Goal: Information Seeking & Learning: Learn about a topic

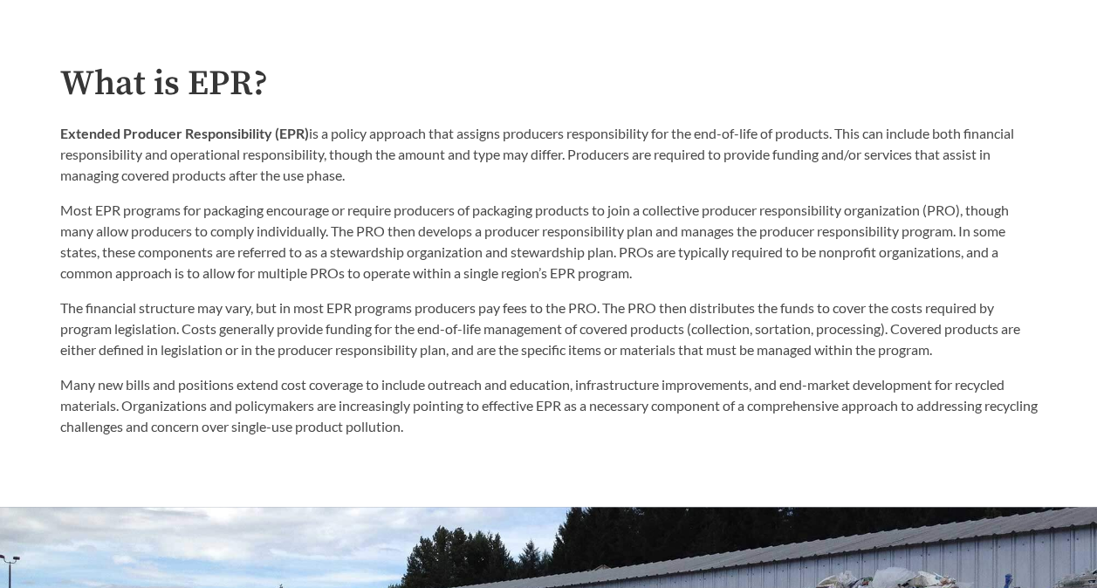
scroll to position [873, 0]
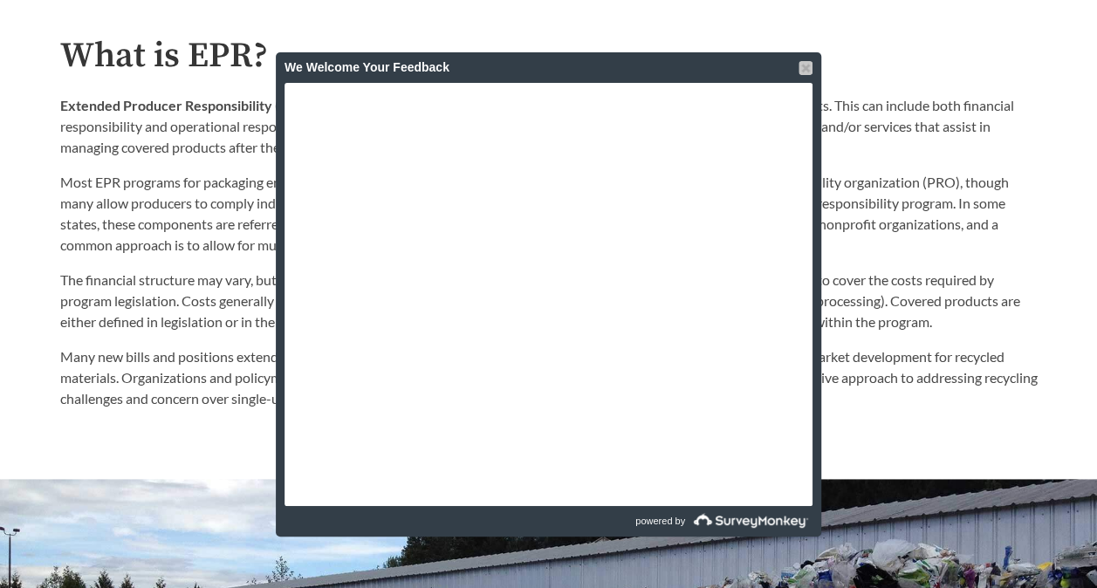
click at [799, 62] on div at bounding box center [806, 68] width 14 height 14
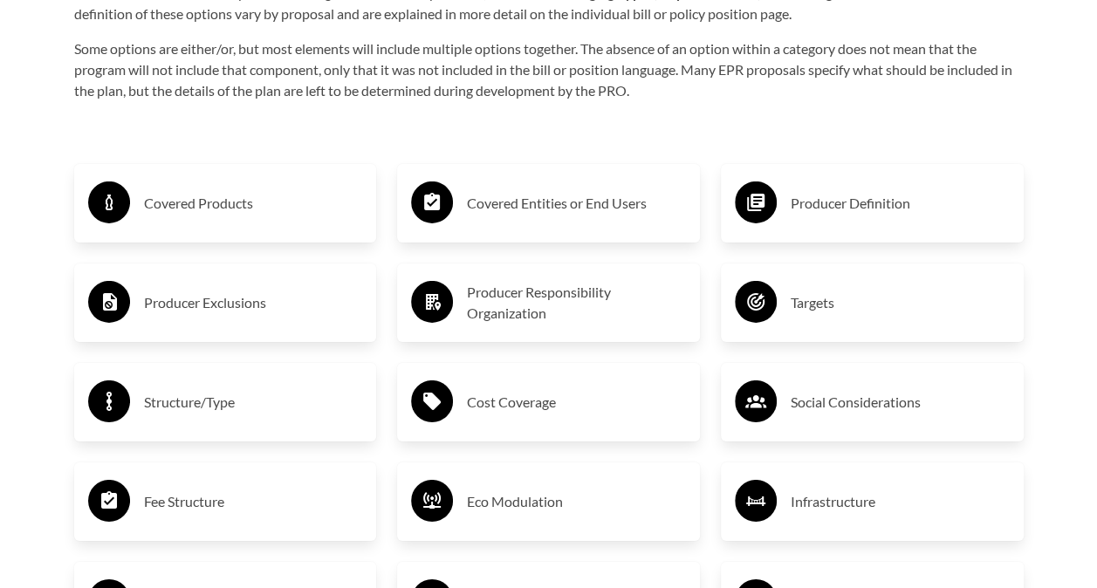
scroll to position [2705, 0]
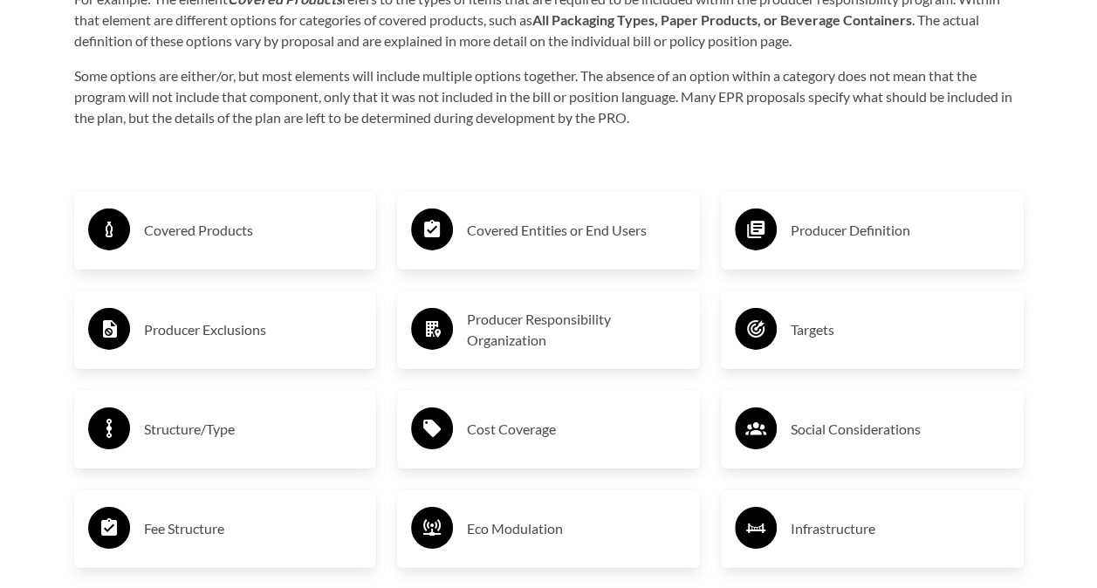
click at [206, 235] on h3 "Covered Products" at bounding box center [253, 230] width 219 height 28
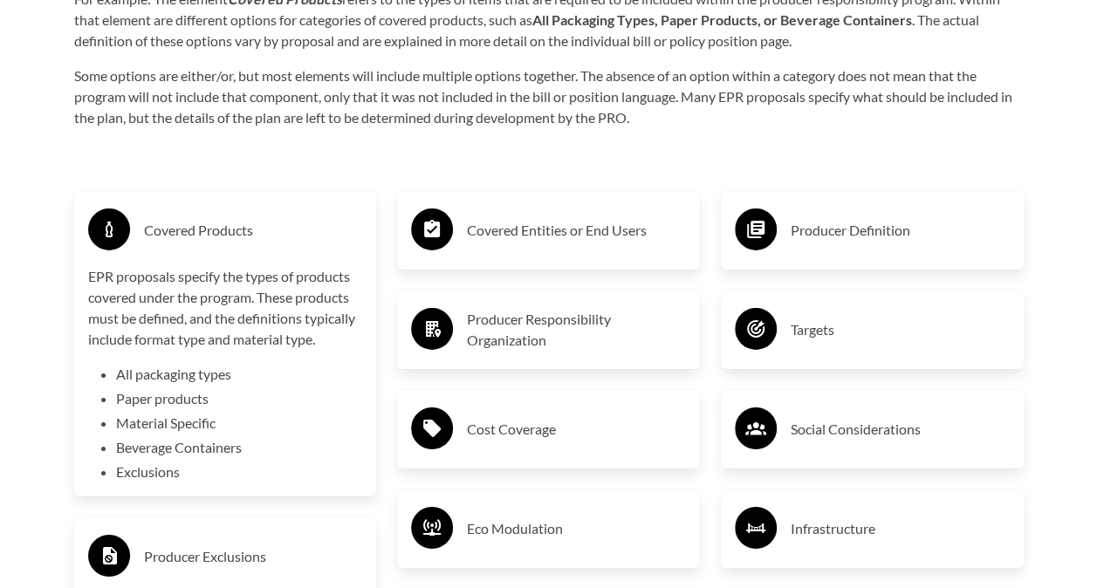
click at [139, 477] on li "Exclusions" at bounding box center [239, 472] width 247 height 21
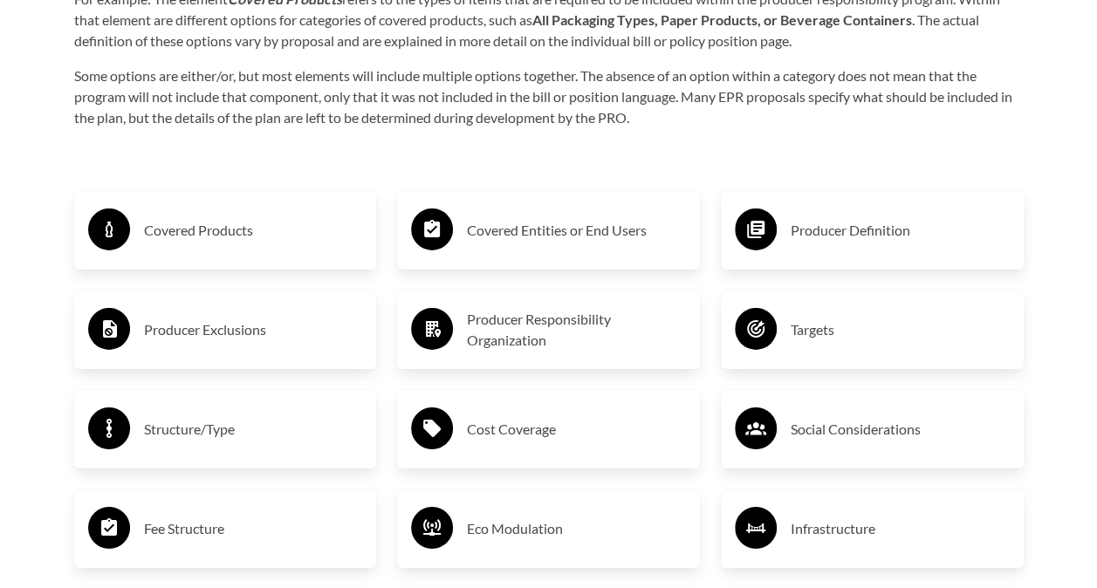
click at [117, 332] on circle at bounding box center [109, 329] width 42 height 42
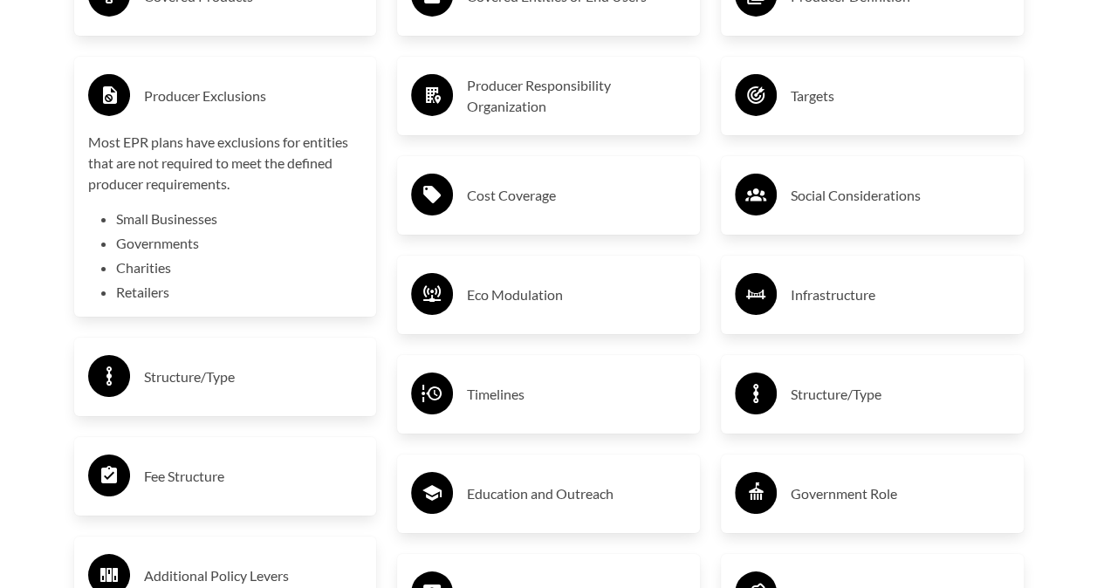
scroll to position [2967, 0]
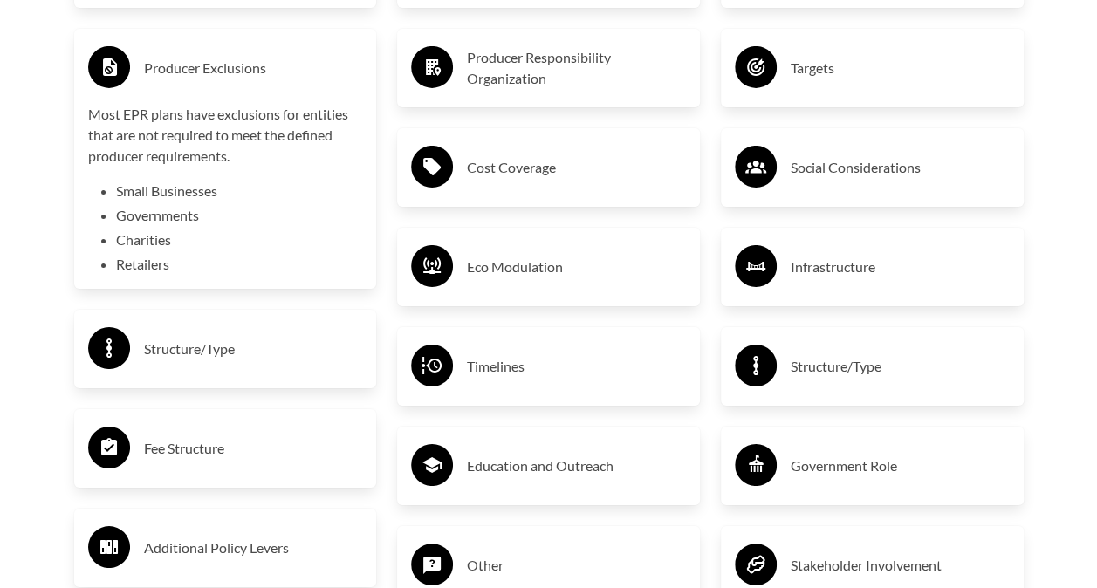
click at [556, 82] on h3 "Producer Responsibility Organization" at bounding box center [576, 68] width 219 height 42
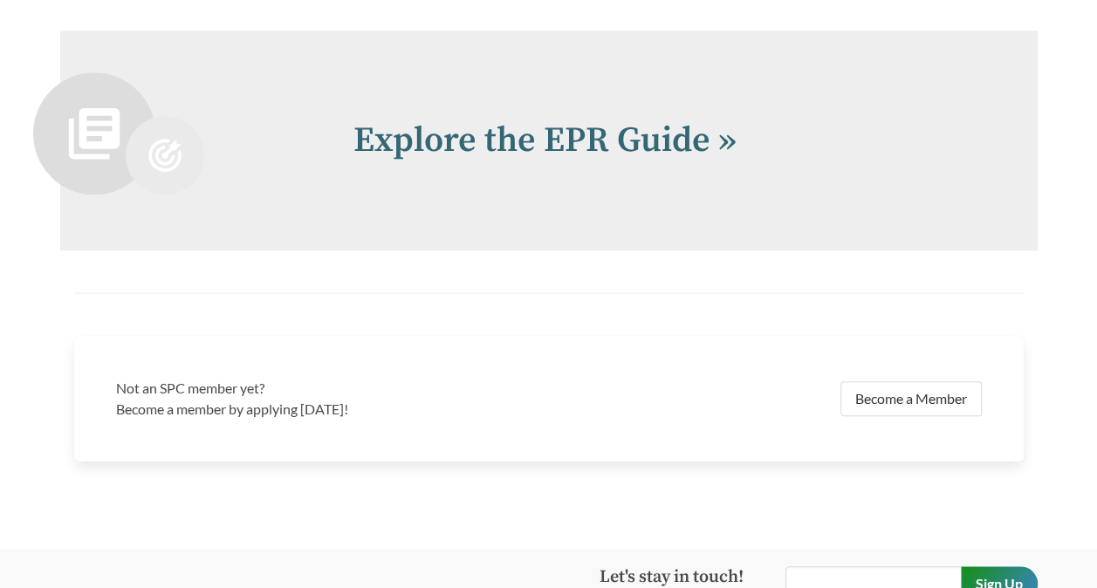
scroll to position [3840, 0]
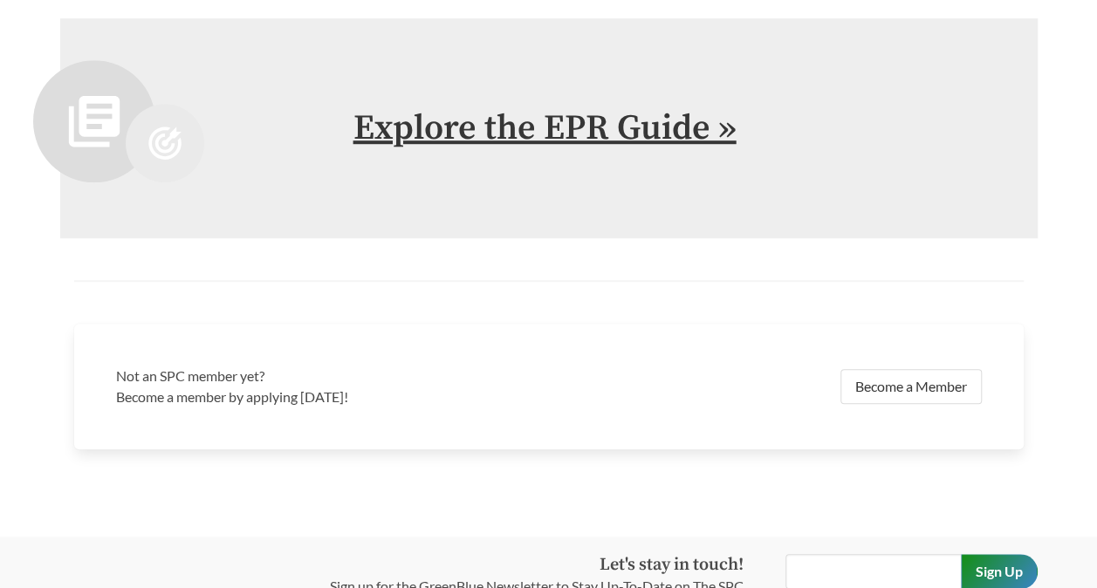
click at [508, 134] on link "Explore the EPR Guide »" at bounding box center [544, 128] width 383 height 44
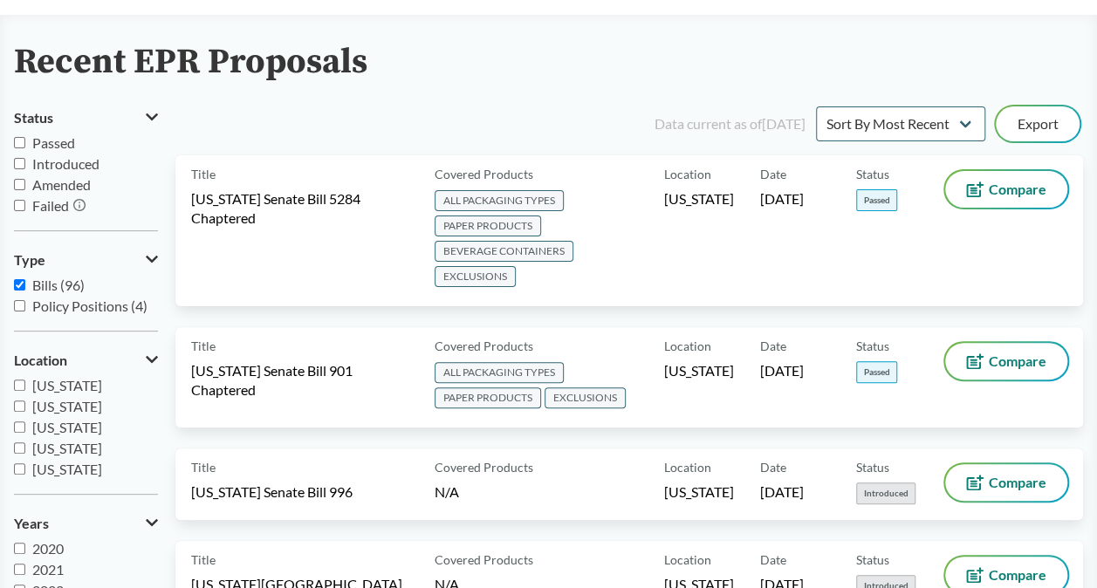
scroll to position [175, 0]
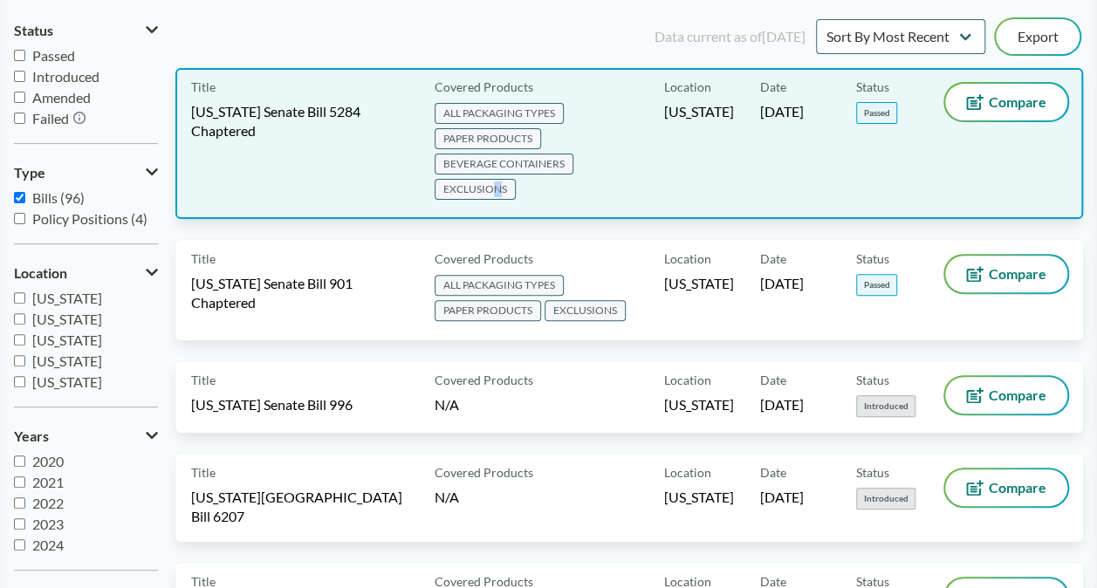
click at [496, 187] on span "EXCLUSIONS" at bounding box center [475, 189] width 81 height 21
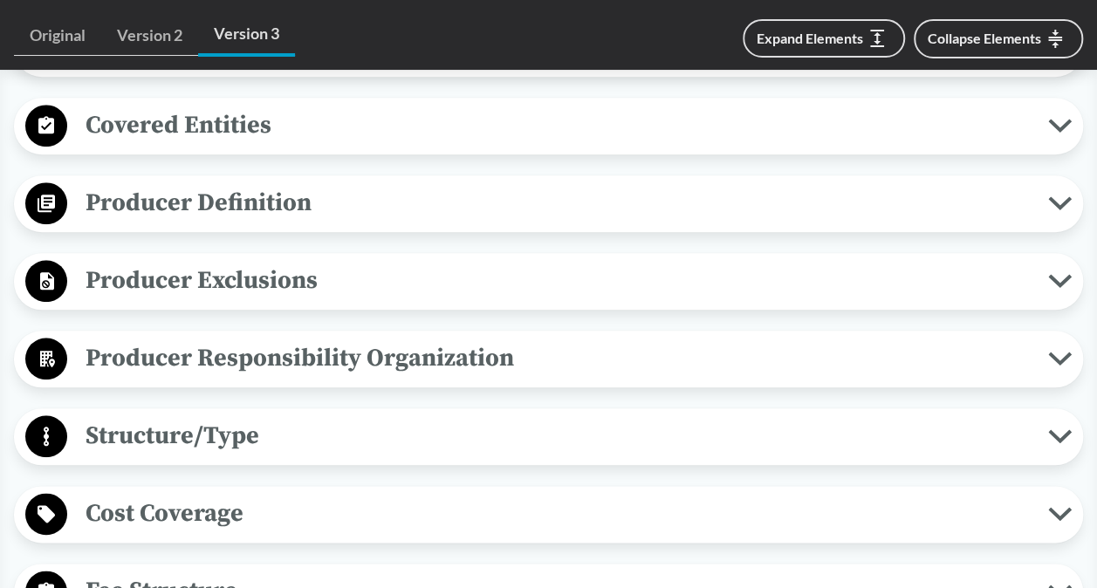
scroll to position [785, 0]
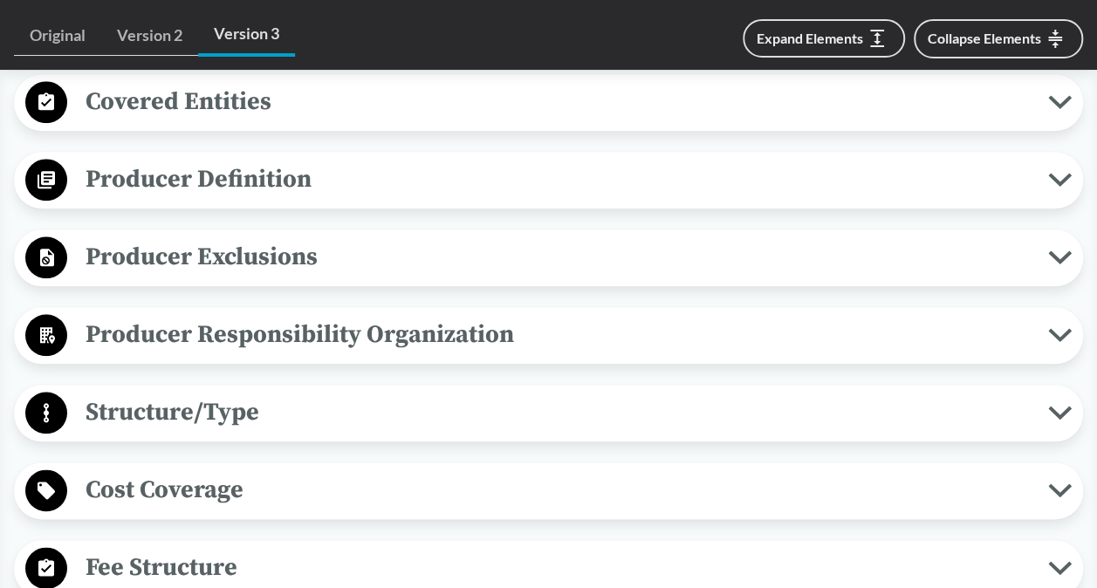
click at [1056, 262] on icon at bounding box center [1060, 257] width 24 height 14
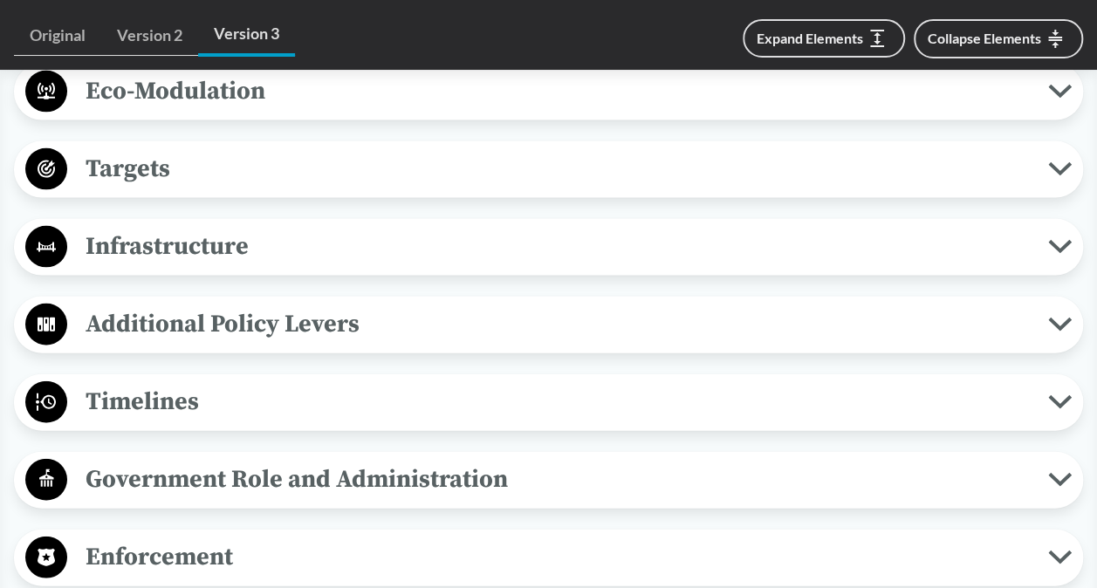
scroll to position [1833, 0]
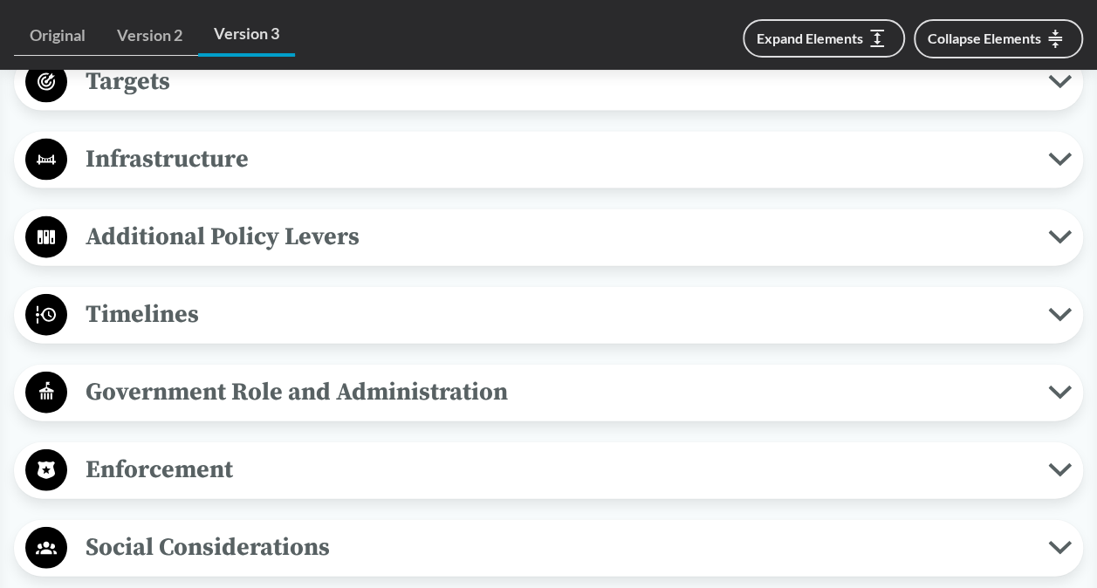
click at [311, 257] on span "Additional Policy Levers" at bounding box center [557, 236] width 981 height 39
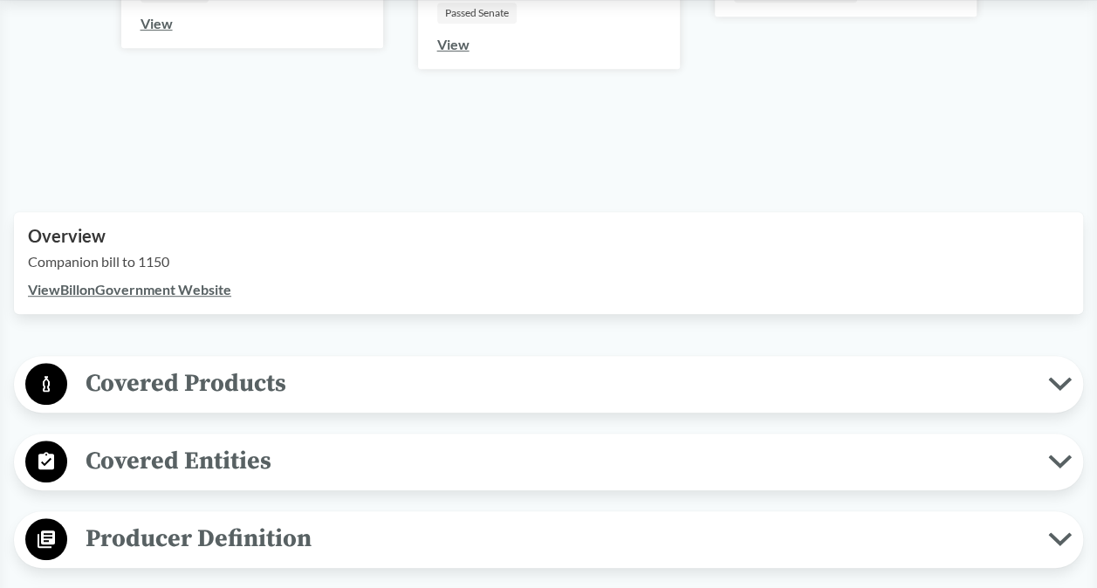
scroll to position [349, 0]
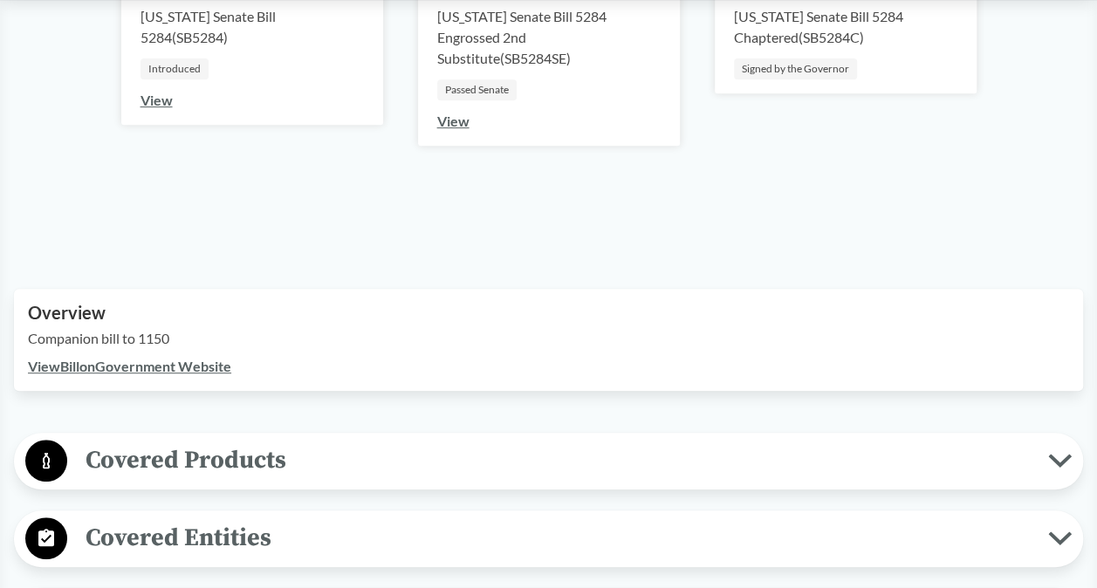
click at [216, 367] on link "View Bill on Government Website" at bounding box center [129, 366] width 203 height 17
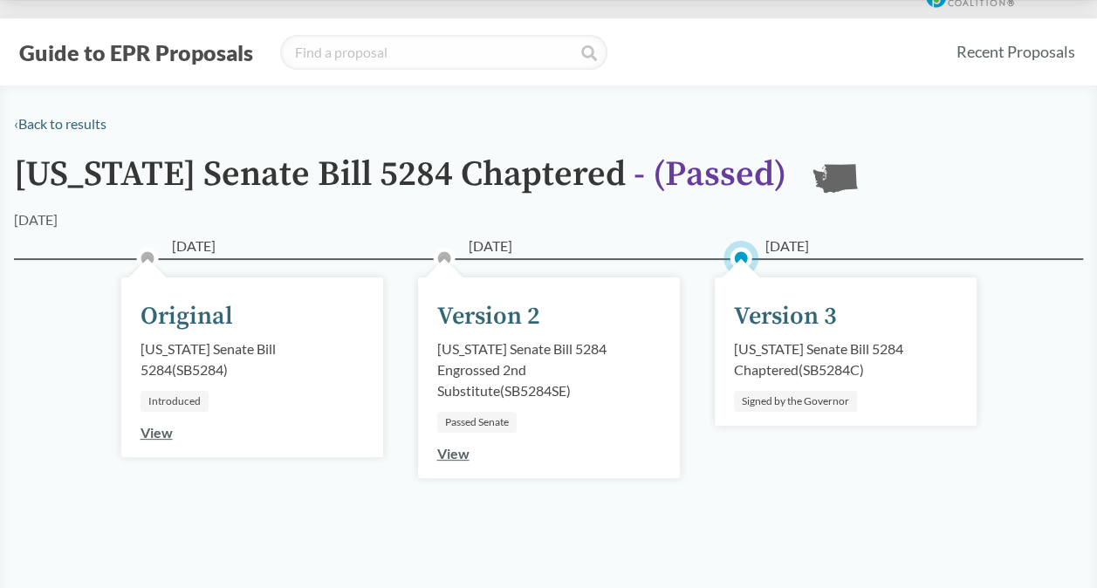
scroll to position [0, 0]
